Goal: Check status: Check status

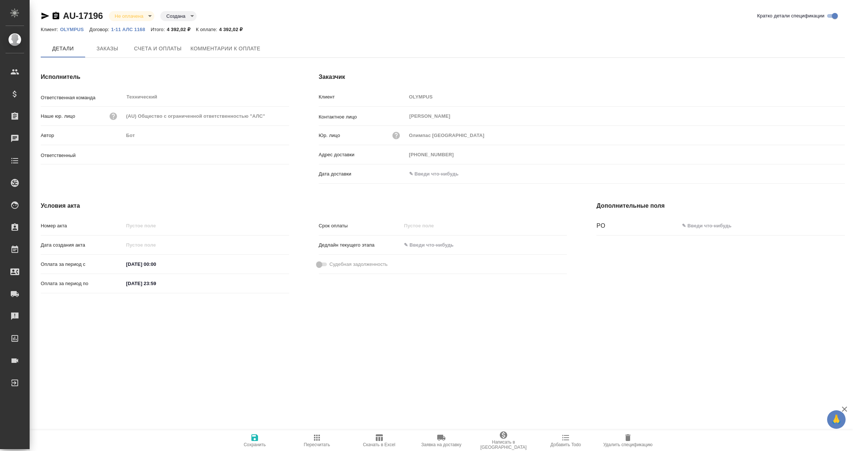
type input "[PERSON_NAME]"
click at [428, 173] on input "text" at bounding box center [438, 173] width 65 height 11
click at [825, 174] on icon "button" at bounding box center [823, 174] width 9 height 9
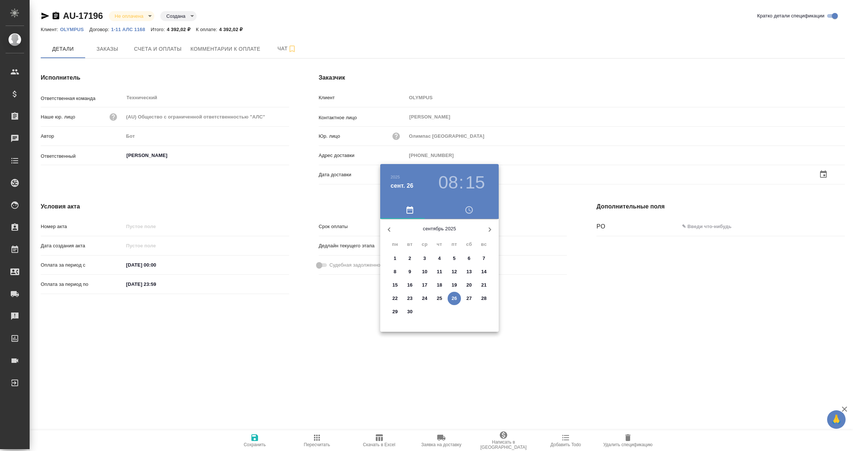
click at [453, 295] on p "26" at bounding box center [455, 298] width 6 height 7
type input "[DATE] 08:15"
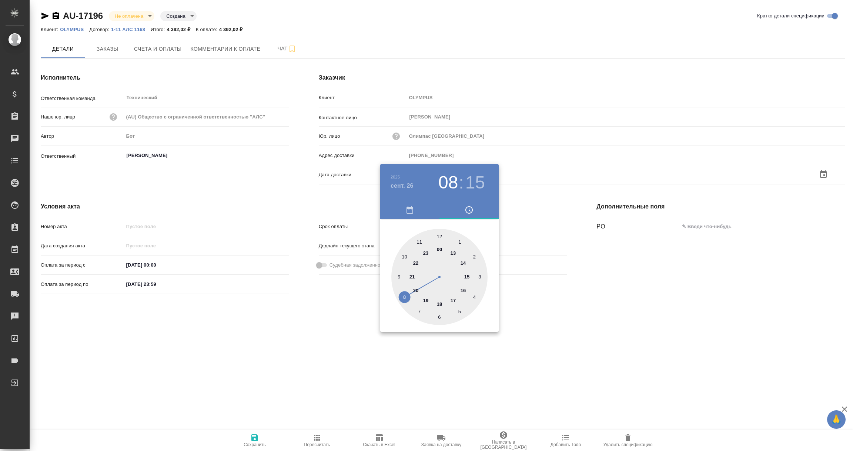
click at [387, 383] on div at bounding box center [426, 225] width 853 height 451
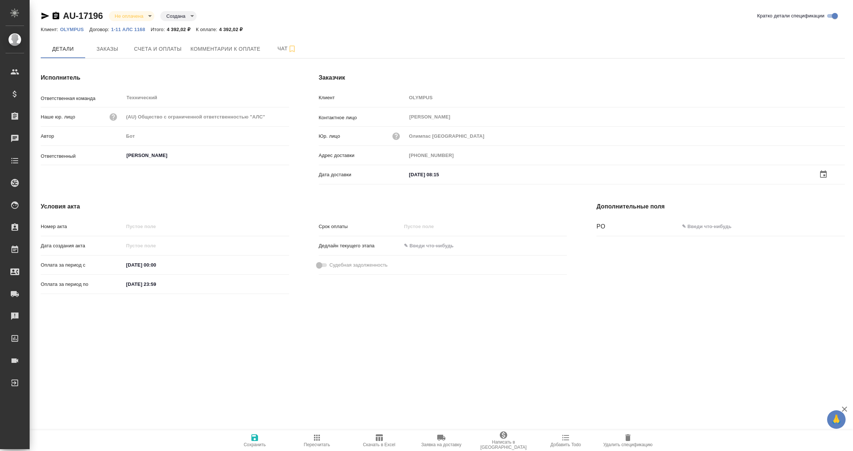
click at [255, 438] on icon "button" at bounding box center [254, 437] width 9 height 9
click at [158, 51] on span "Счета и оплаты" at bounding box center [158, 48] width 48 height 9
